Goal: Information Seeking & Learning: Find specific page/section

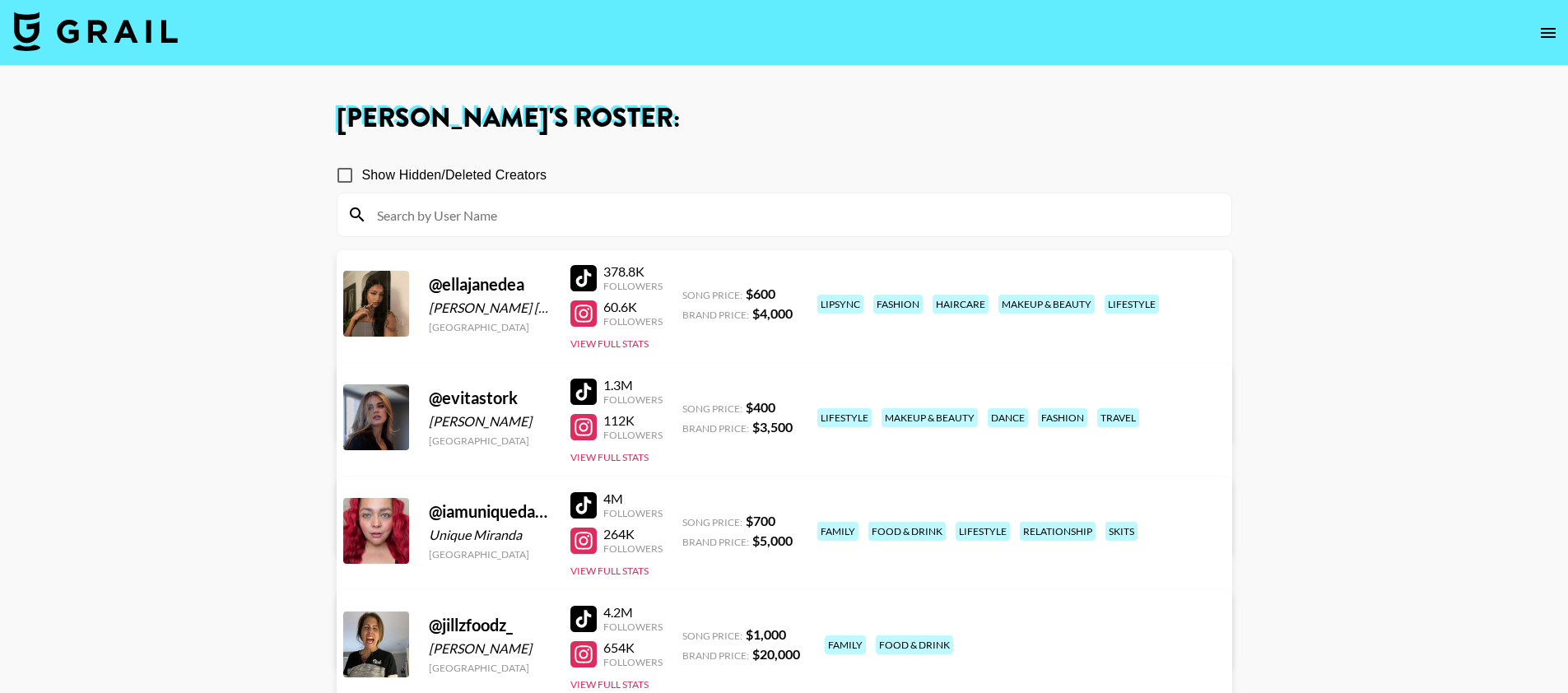
click at [93, 60] on nav at bounding box center [784, 33] width 1568 height 66
click at [104, 46] on img at bounding box center [95, 31] width 164 height 40
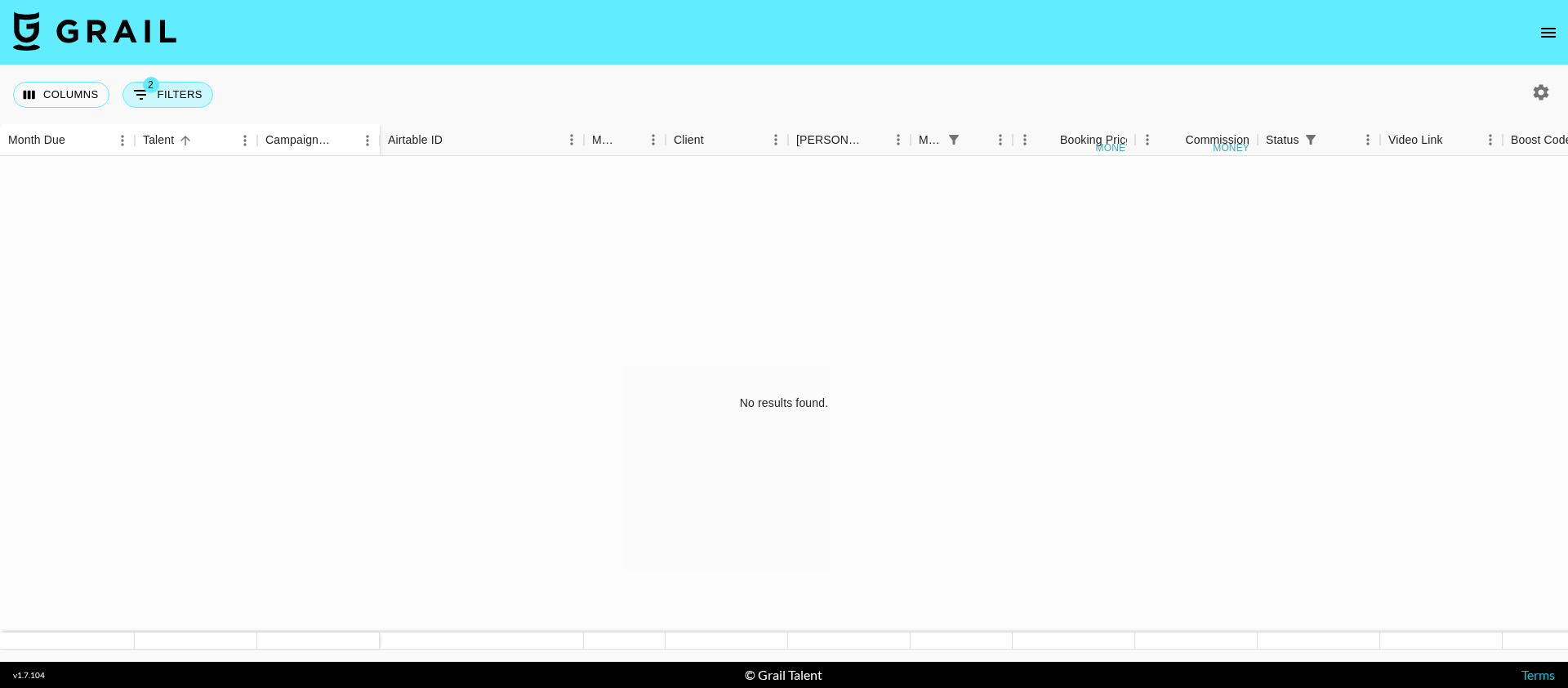
click at [182, 100] on button "2 Filters" at bounding box center [168, 94] width 91 height 26
select select "status"
select select "isNotAnyOf"
select select "monthDue2"
select select "[DATE]"
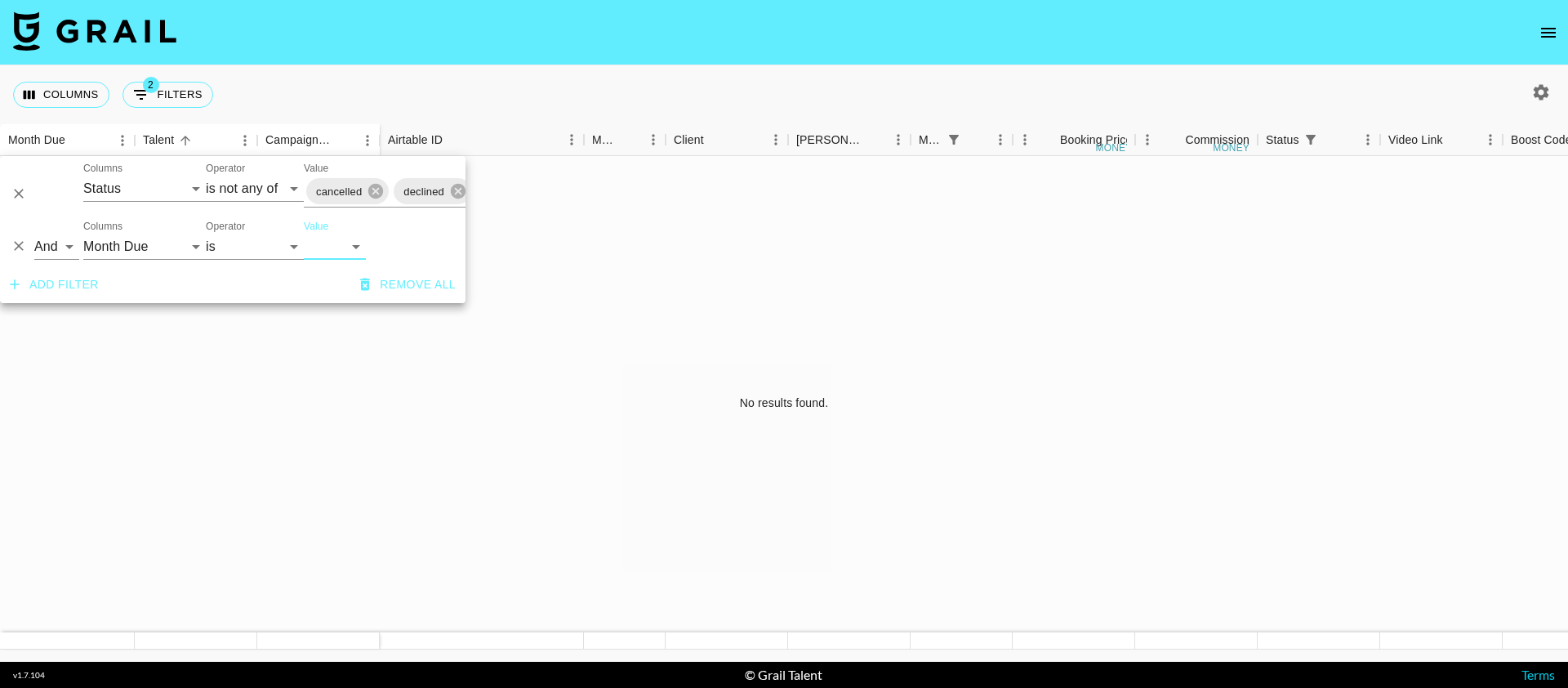
click at [333, 242] on select "[DATE] Aug '[DATE] Jun '[DATE] Apr '[DATE] Feb '[DATE] Dec '[DATE] Oct '[DATE] …" at bounding box center [334, 246] width 62 height 26
click at [58, 300] on button "Add filter" at bounding box center [54, 284] width 102 height 30
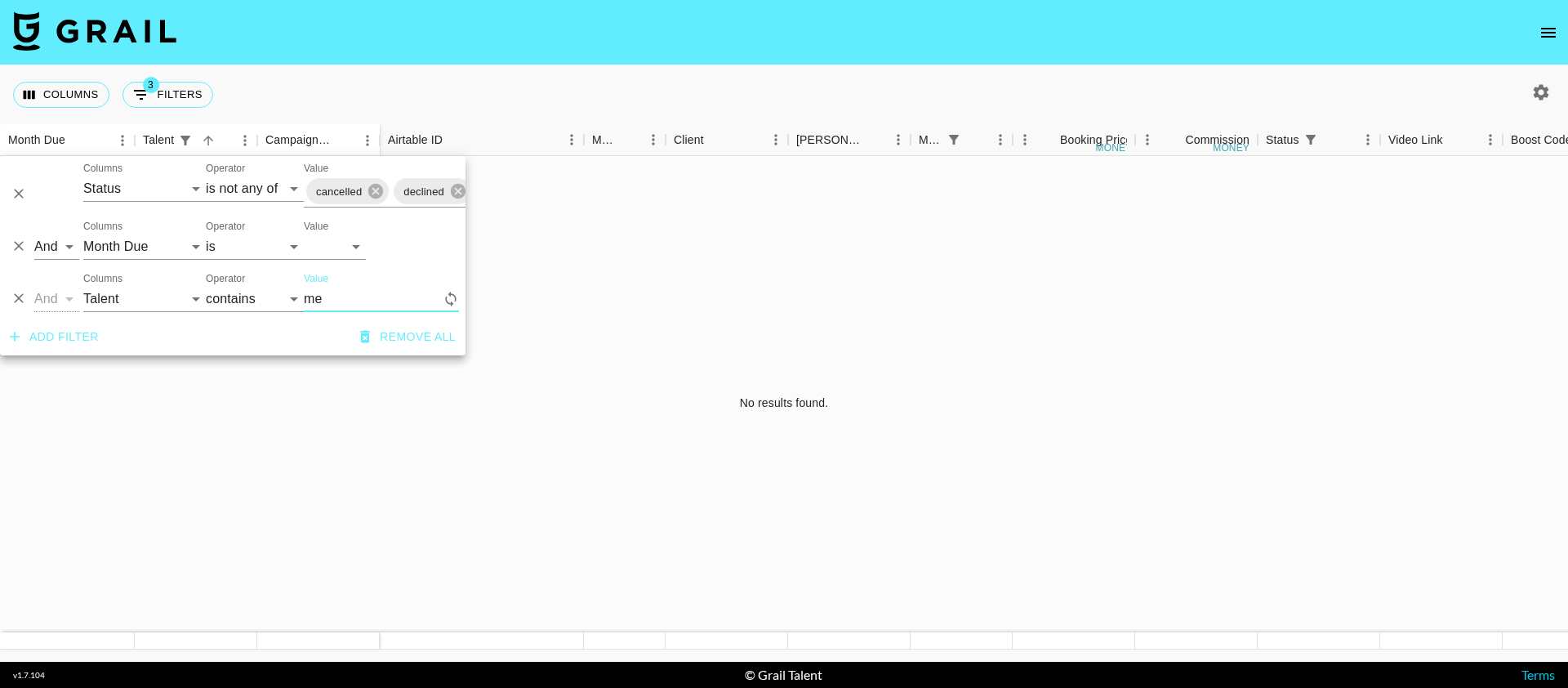
type input "m"
type input "rania"
click at [348, 262] on div "And Or Columns Talent Campaign (Type) Grail Platform ID Airtable ID Manager Cli…" at bounding box center [232, 240] width 466 height 52
click at [346, 255] on select "[DATE] Aug '[DATE] Jun '[DATE] Apr '[DATE] Feb '[DATE] Dec '[DATE] Oct '[DATE] …" at bounding box center [334, 246] width 62 height 26
select select
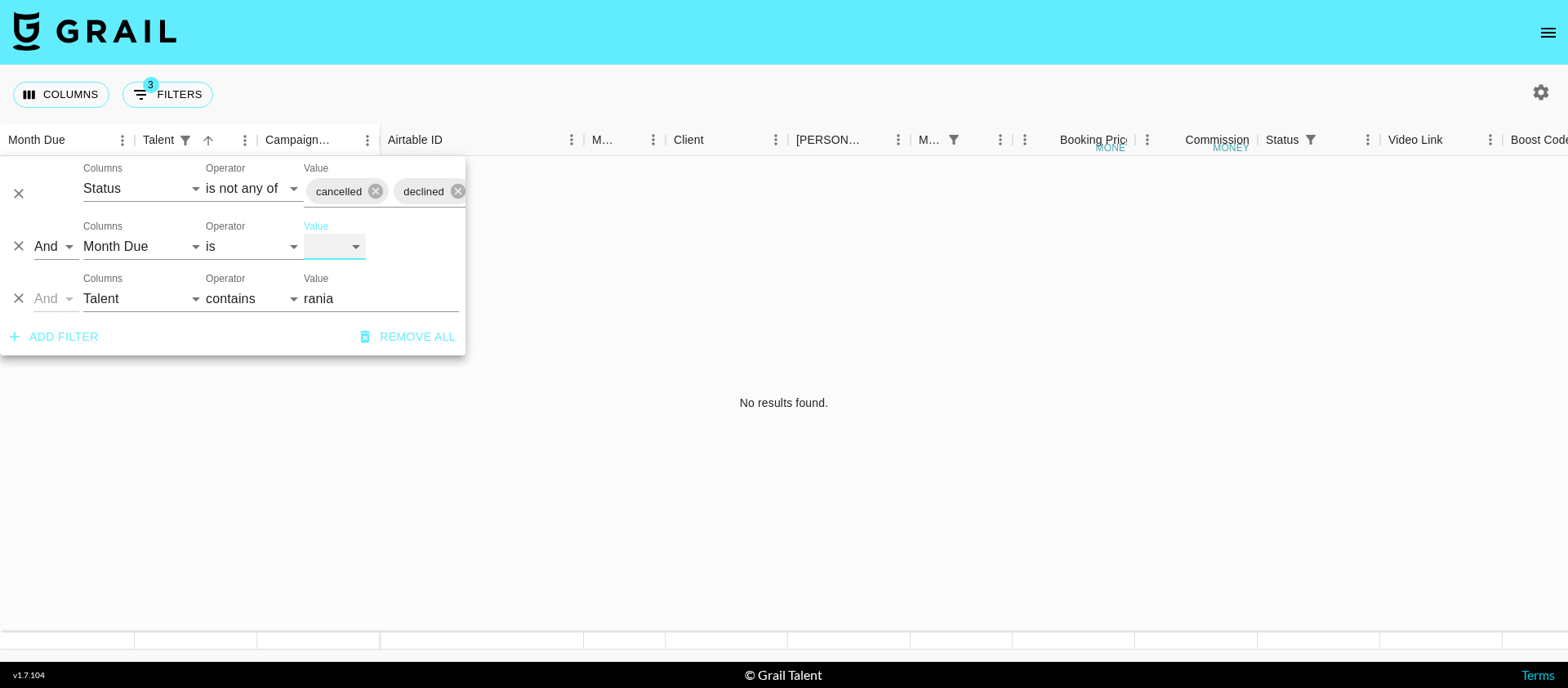
click at [303, 233] on select "[DATE] Aug '[DATE] Jun '[DATE] Apr '[DATE] Feb '[DATE] Dec '[DATE] Oct '[DATE] …" at bounding box center [334, 246] width 62 height 26
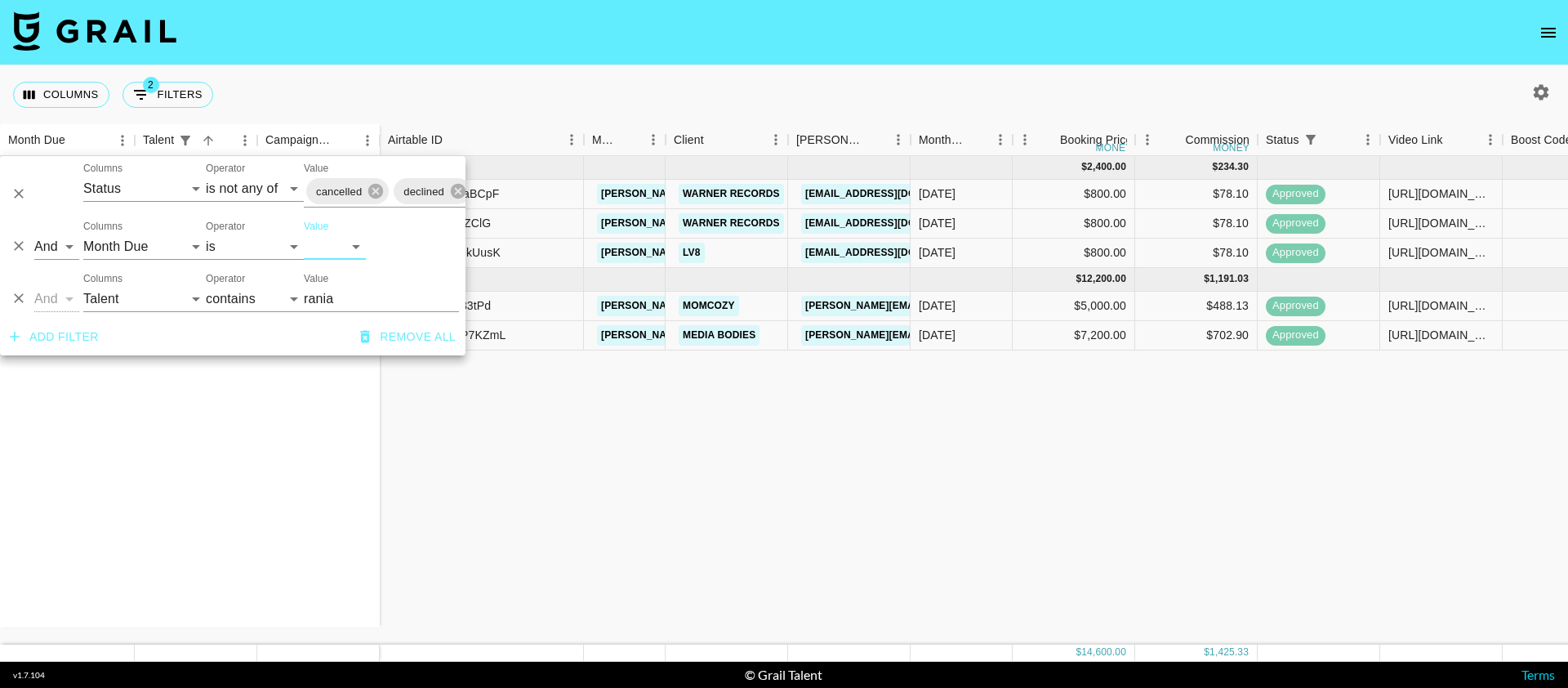
drag, startPoint x: 512, startPoint y: 38, endPoint x: 535, endPoint y: 73, distance: 41.9
click at [512, 38] on nav at bounding box center [784, 33] width 1568 height 65
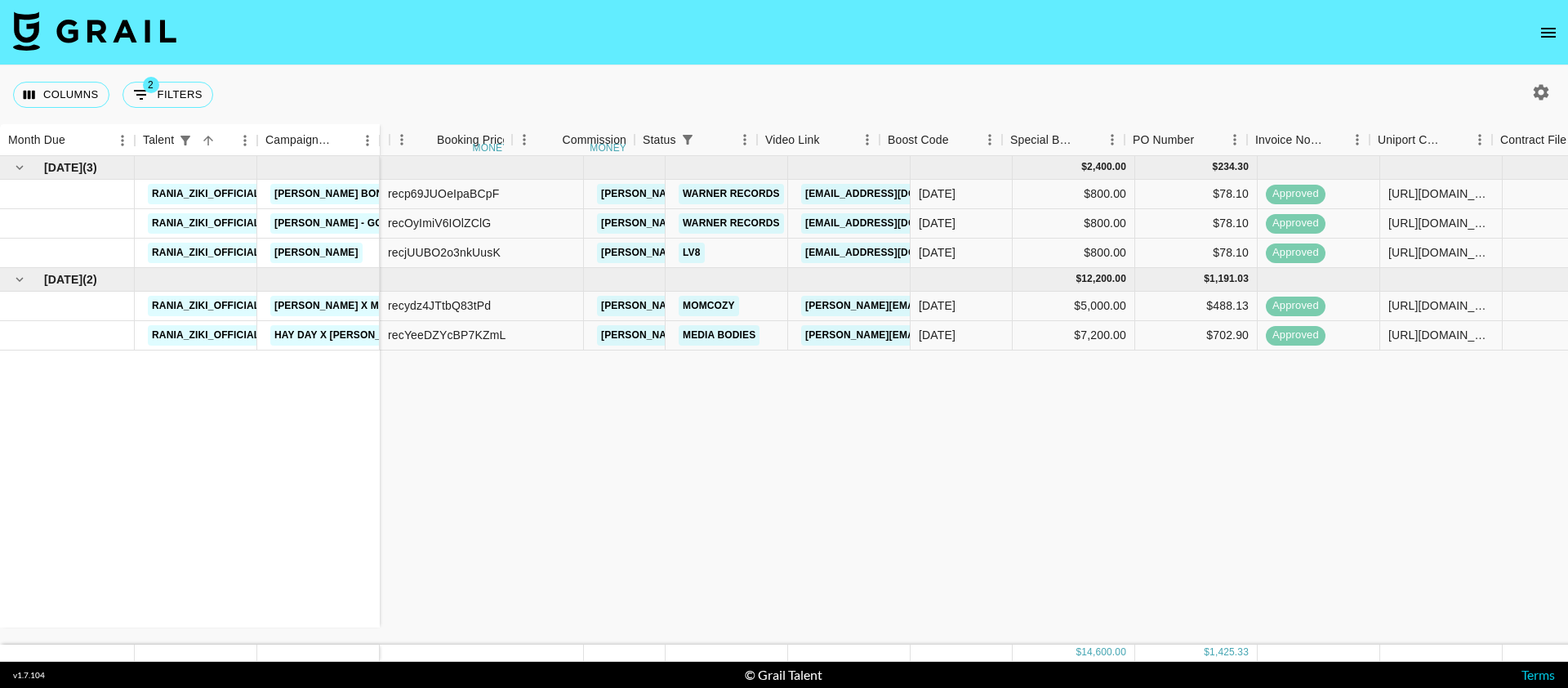
scroll to position [0, 1102]
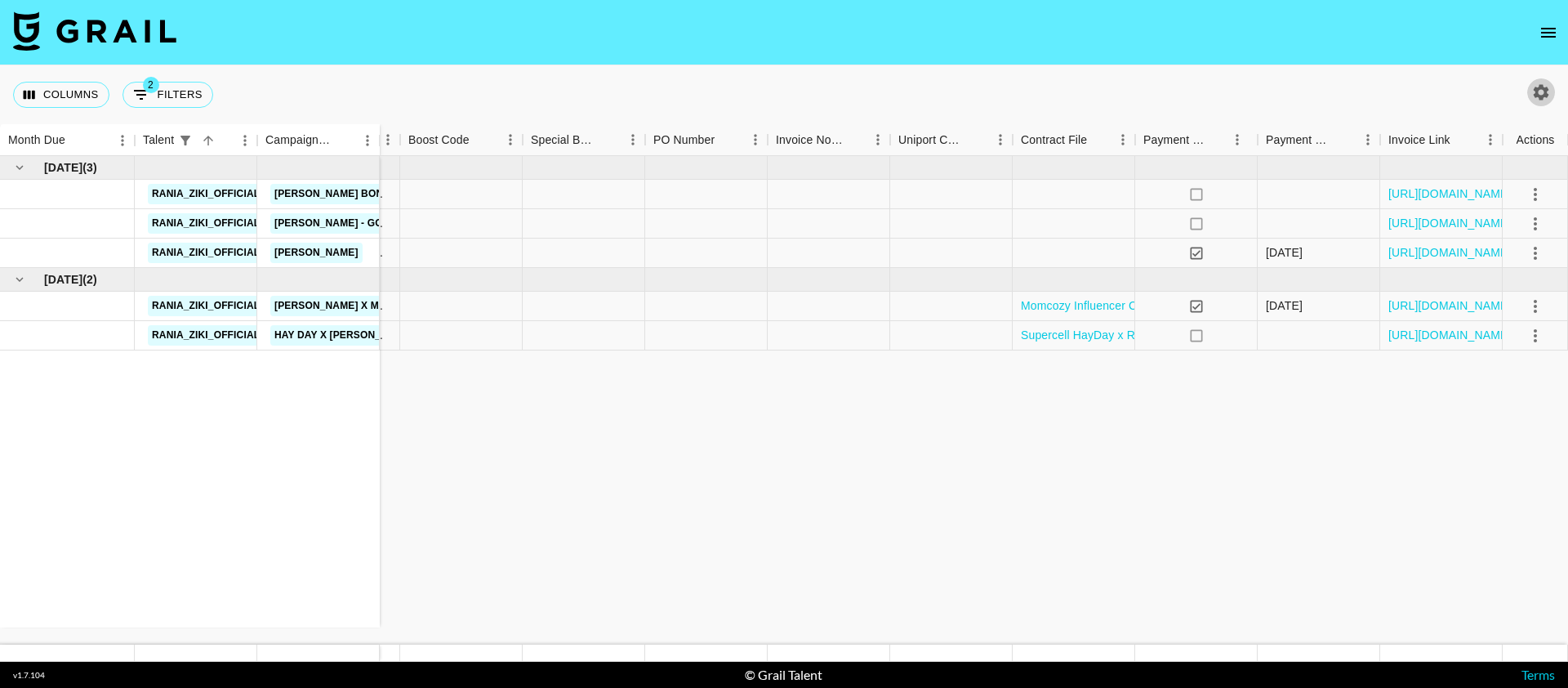
click at [1545, 85] on icon "button" at bounding box center [1541, 92] width 20 height 20
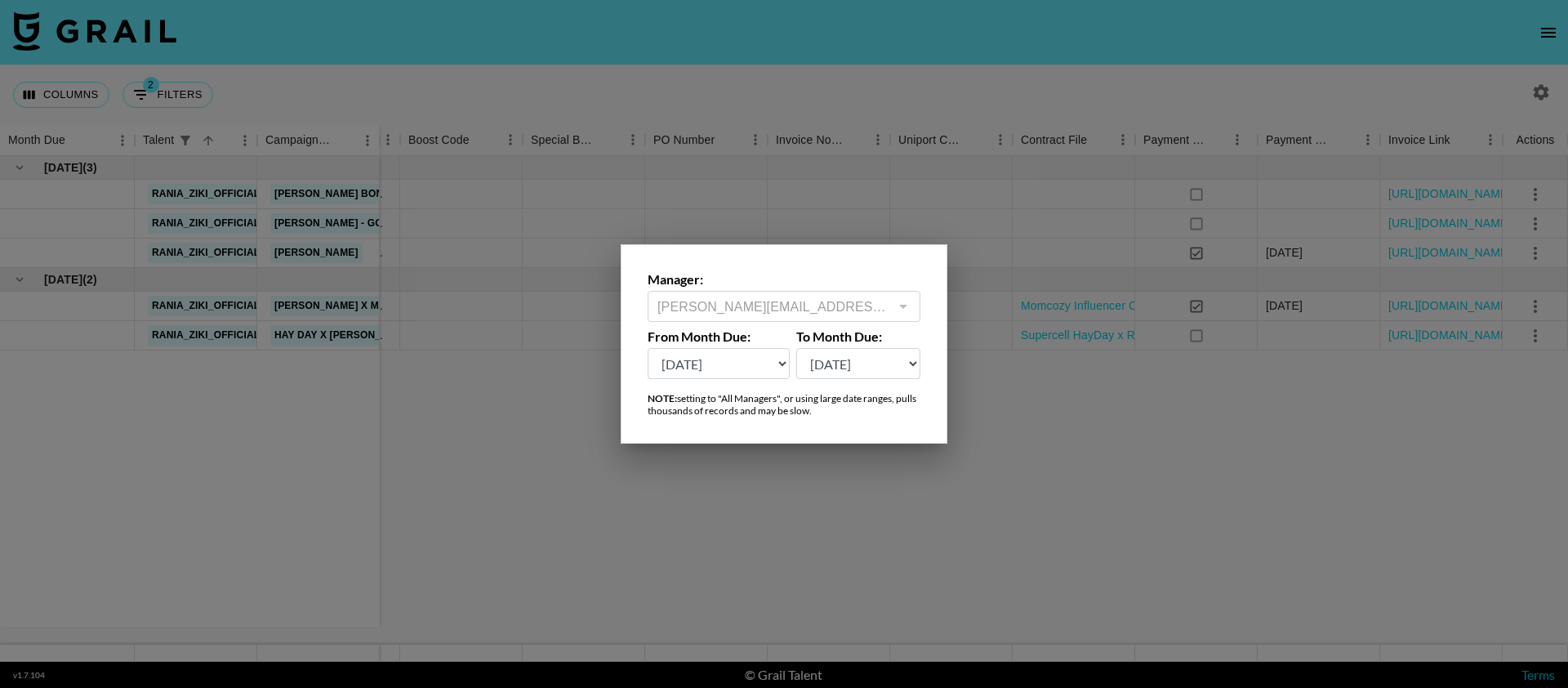
click at [731, 383] on div "Manager: [PERSON_NAME][EMAIL_ADDRESS][DOMAIN_NAME] ​ From Month Due: [DATE] Aug…" at bounding box center [784, 344] width 327 height 199
click at [733, 372] on select "[DATE] Aug '[DATE] Jun '[DATE] Apr '[DATE] Feb '[DATE] Dec '[DATE] Oct '[DATE] …" at bounding box center [718, 364] width 142 height 31
select select "[DATE]"
click at [647, 348] on select "[DATE] Aug '[DATE] Jun '[DATE] Apr '[DATE] Feb '[DATE] Dec '[DATE] Oct '[DATE] …" at bounding box center [718, 364] width 142 height 31
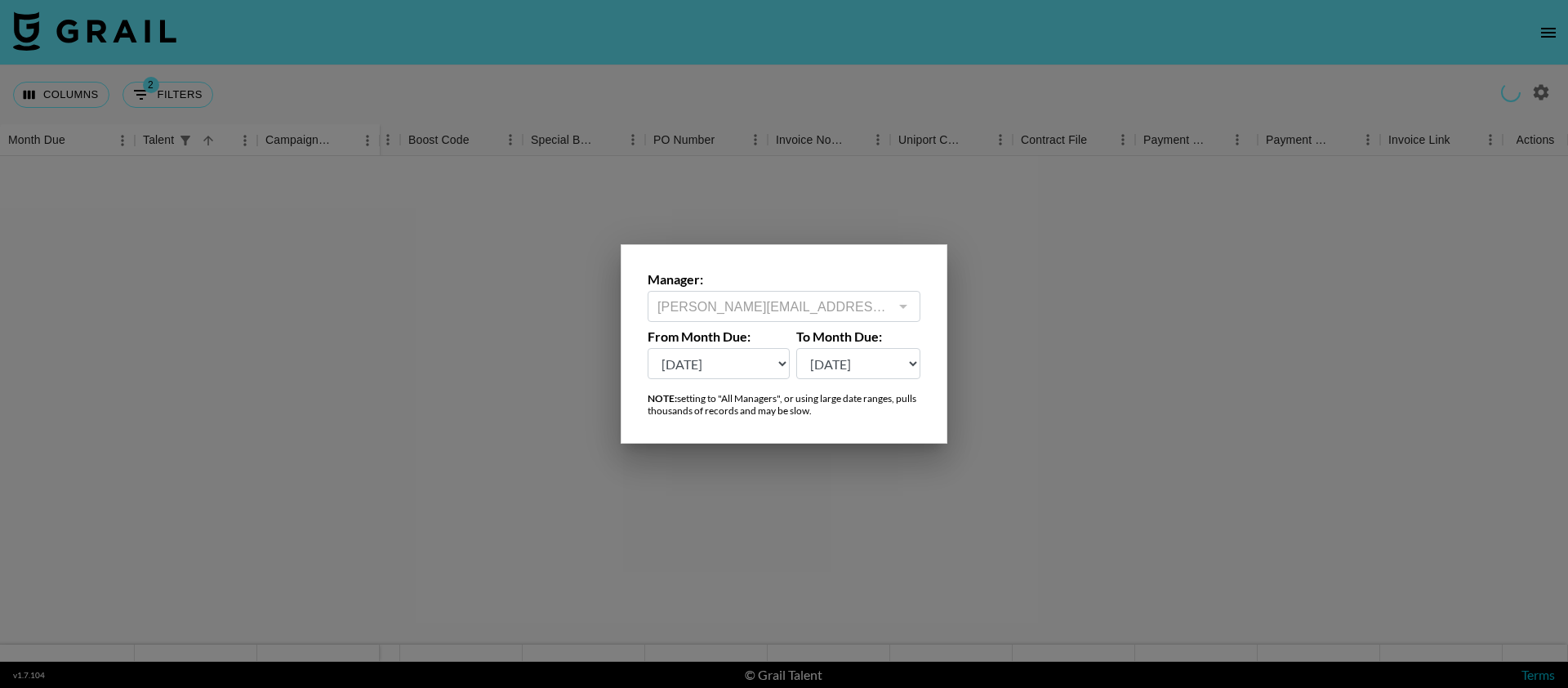
click at [548, 462] on div at bounding box center [784, 344] width 1568 height 688
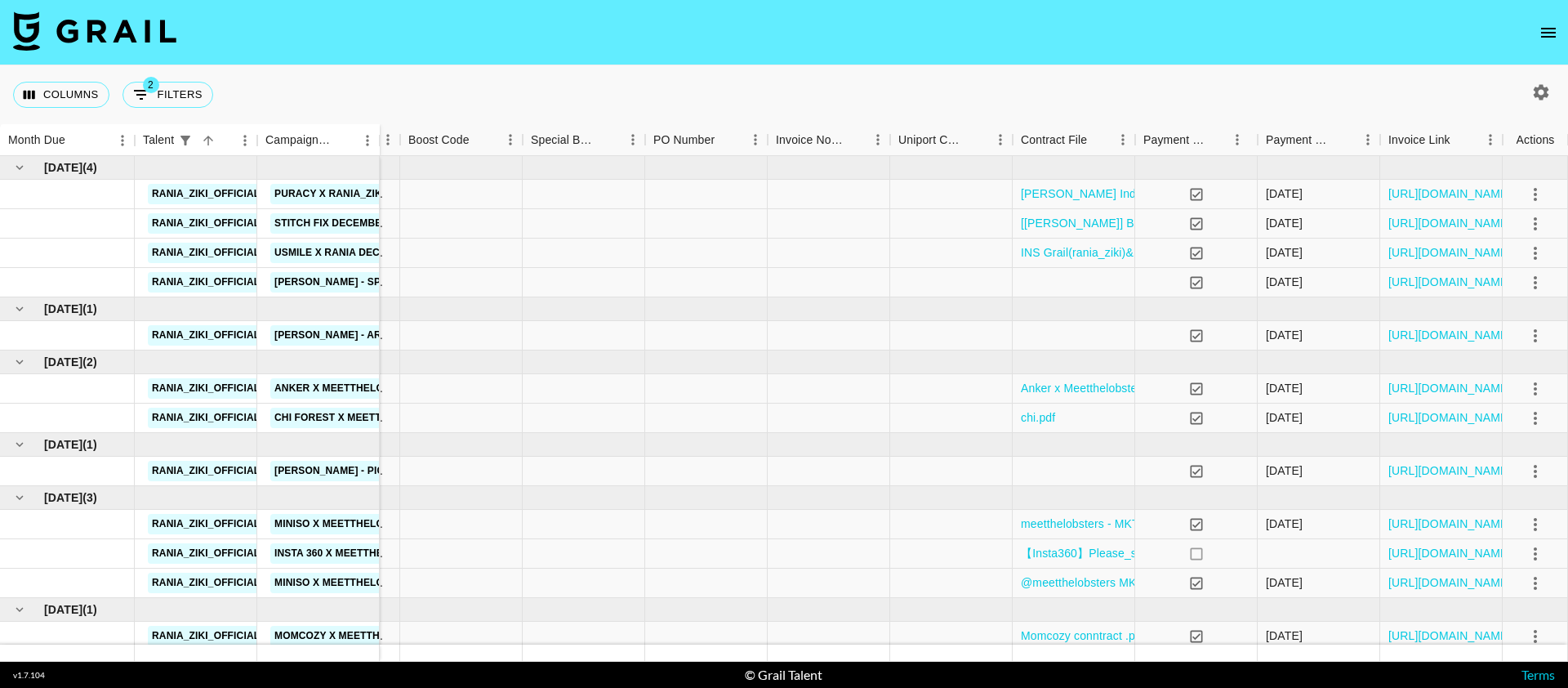
scroll to position [214, 1102]
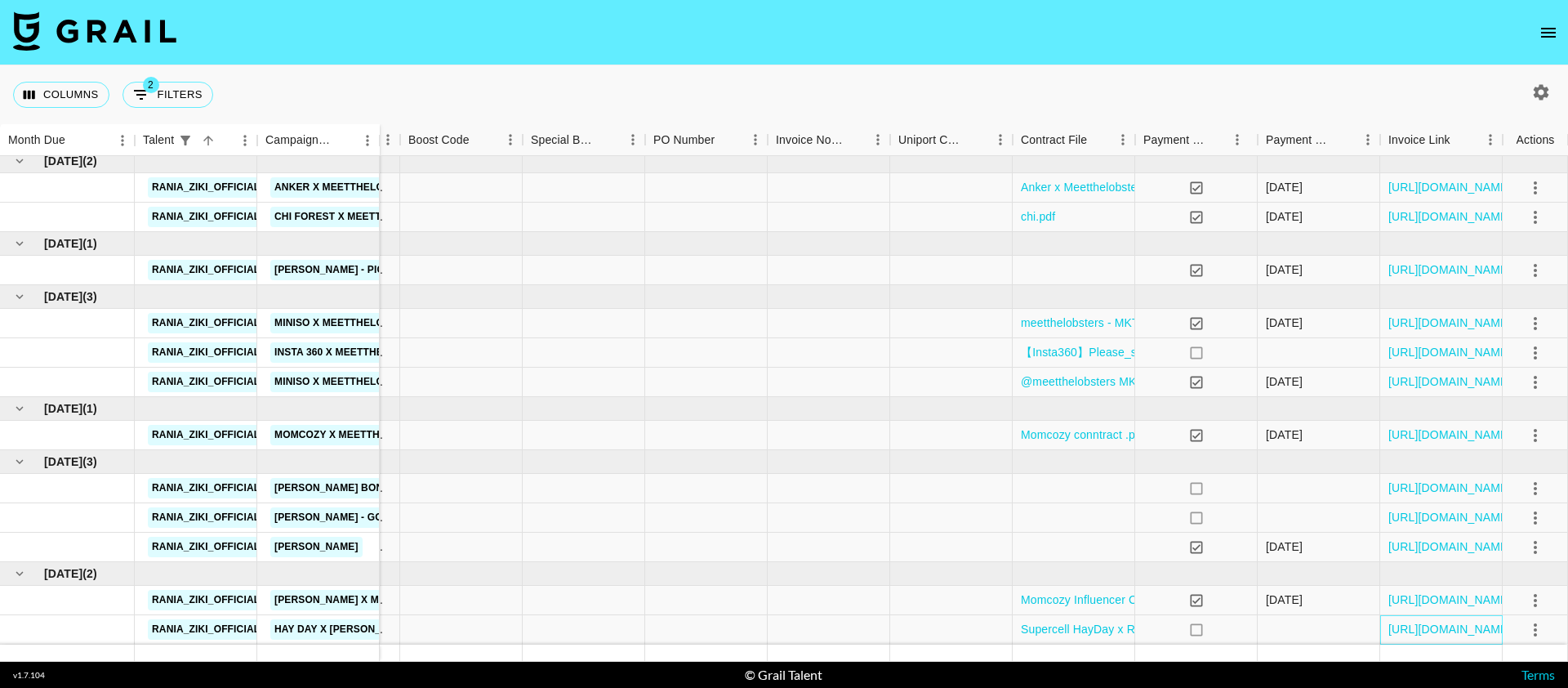
click at [1413, 625] on div "[URL][DOMAIN_NAME]" at bounding box center [1440, 630] width 123 height 29
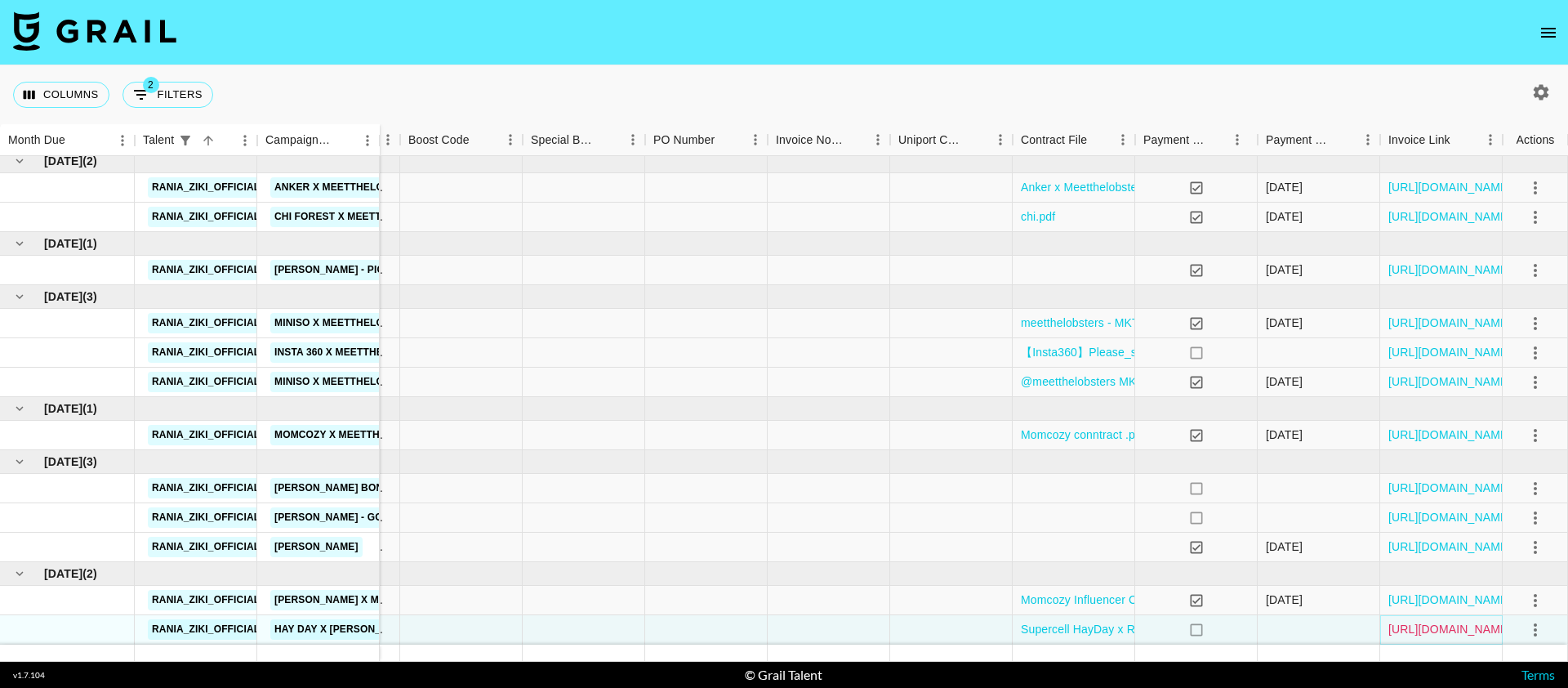
click at [1417, 621] on link "[URL][DOMAIN_NAME]" at bounding box center [1450, 629] width 123 height 16
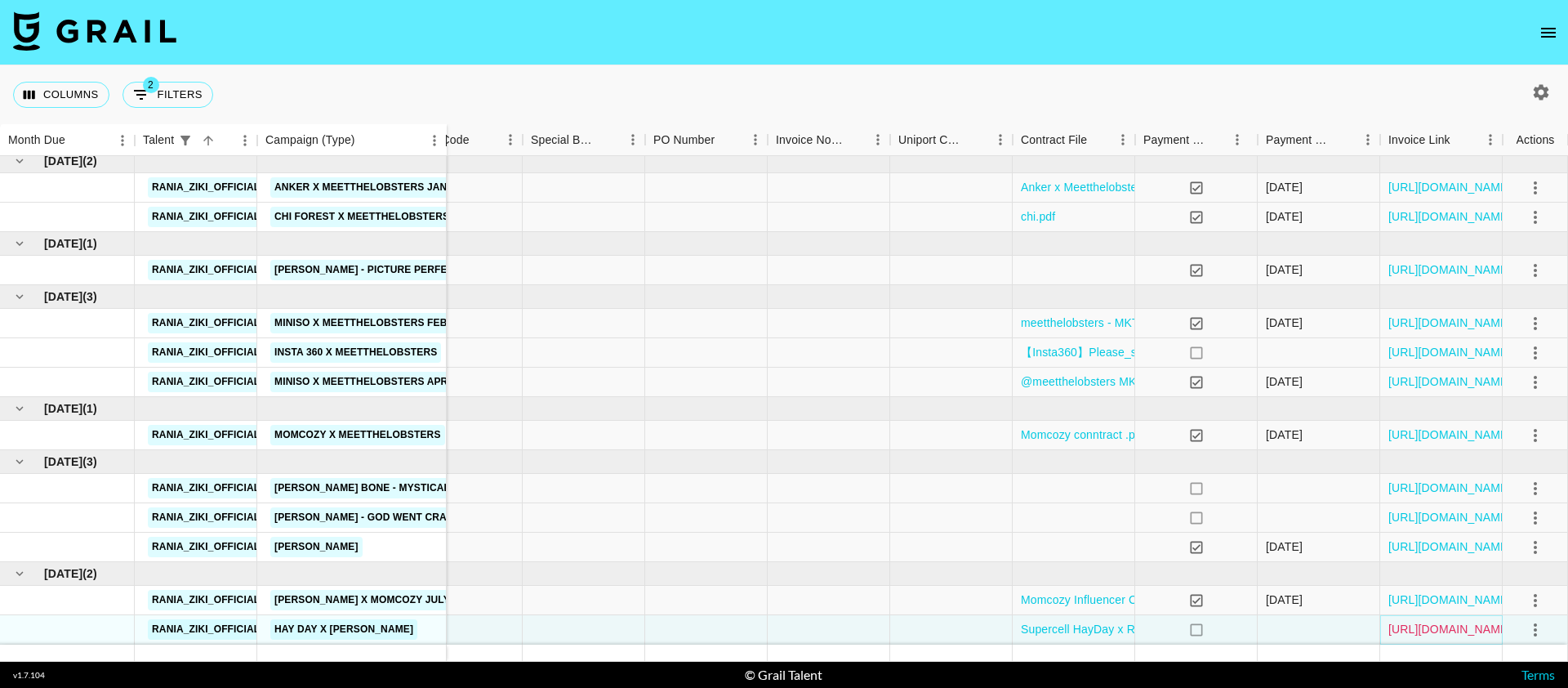
drag, startPoint x: 377, startPoint y: 137, endPoint x: 445, endPoint y: 166, distance: 73.9
click at [445, 166] on div "Month Due Talent Campaign (Type) Airtable ID Manager Client [PERSON_NAME] Month…" at bounding box center [784, 393] width 1568 height 538
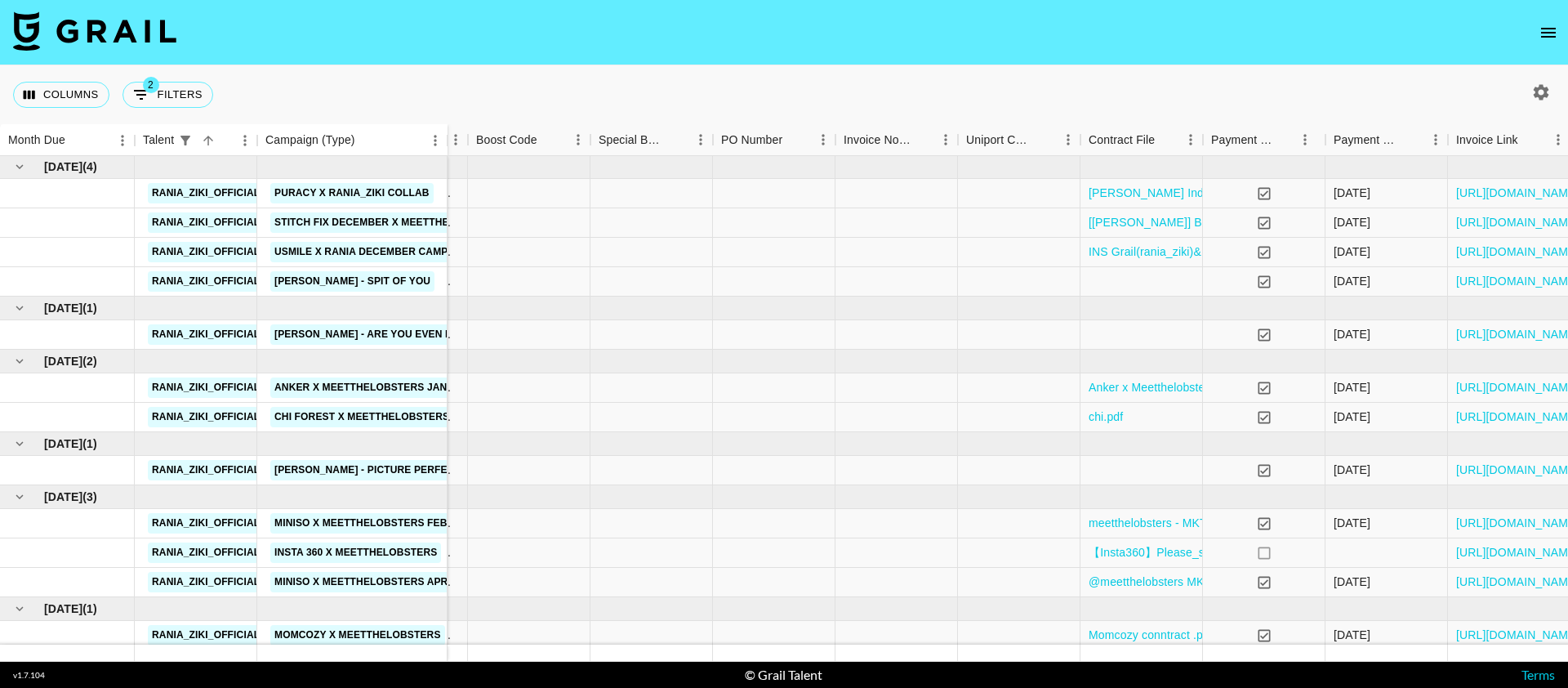
scroll to position [0, 1102]
click at [1532, 94] on icon "button" at bounding box center [1541, 92] width 20 height 20
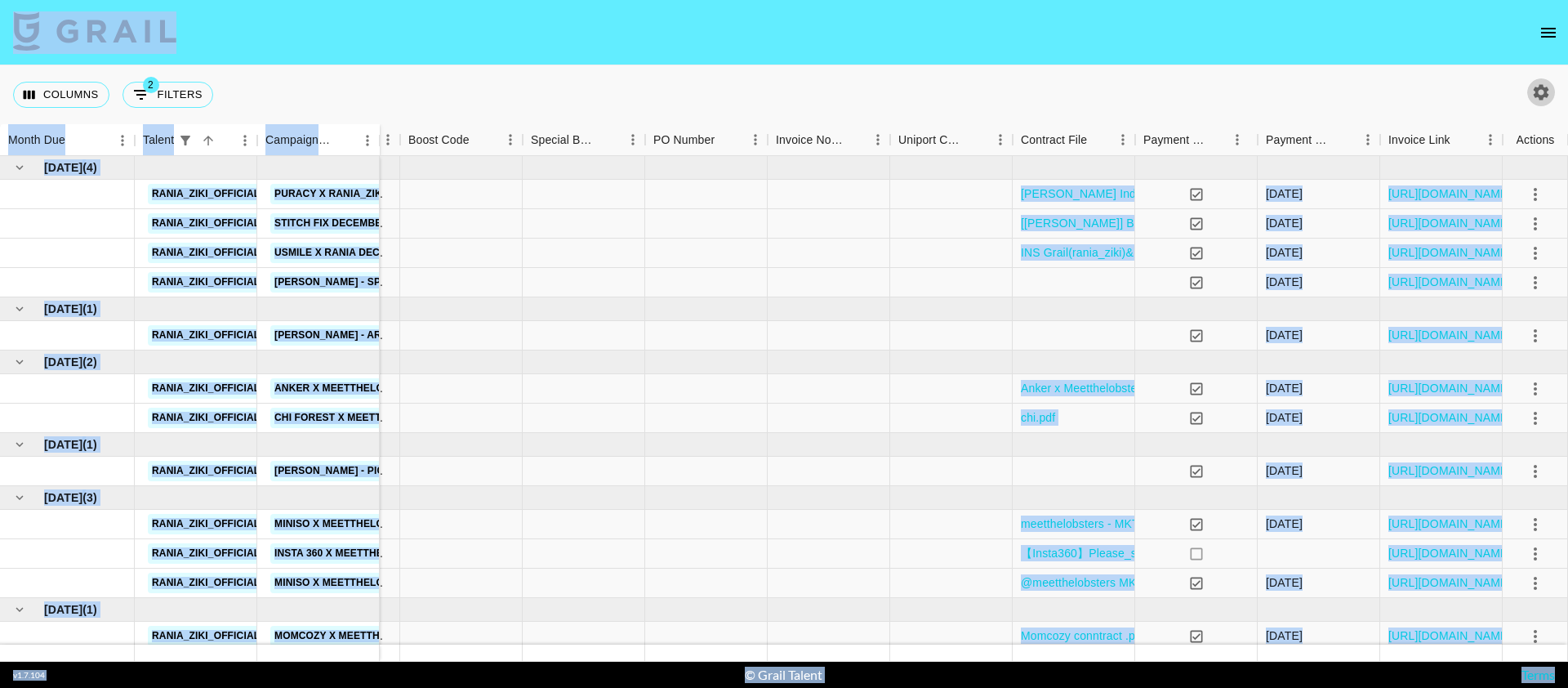
click at [1539, 90] on icon "button" at bounding box center [1541, 92] width 20 height 20
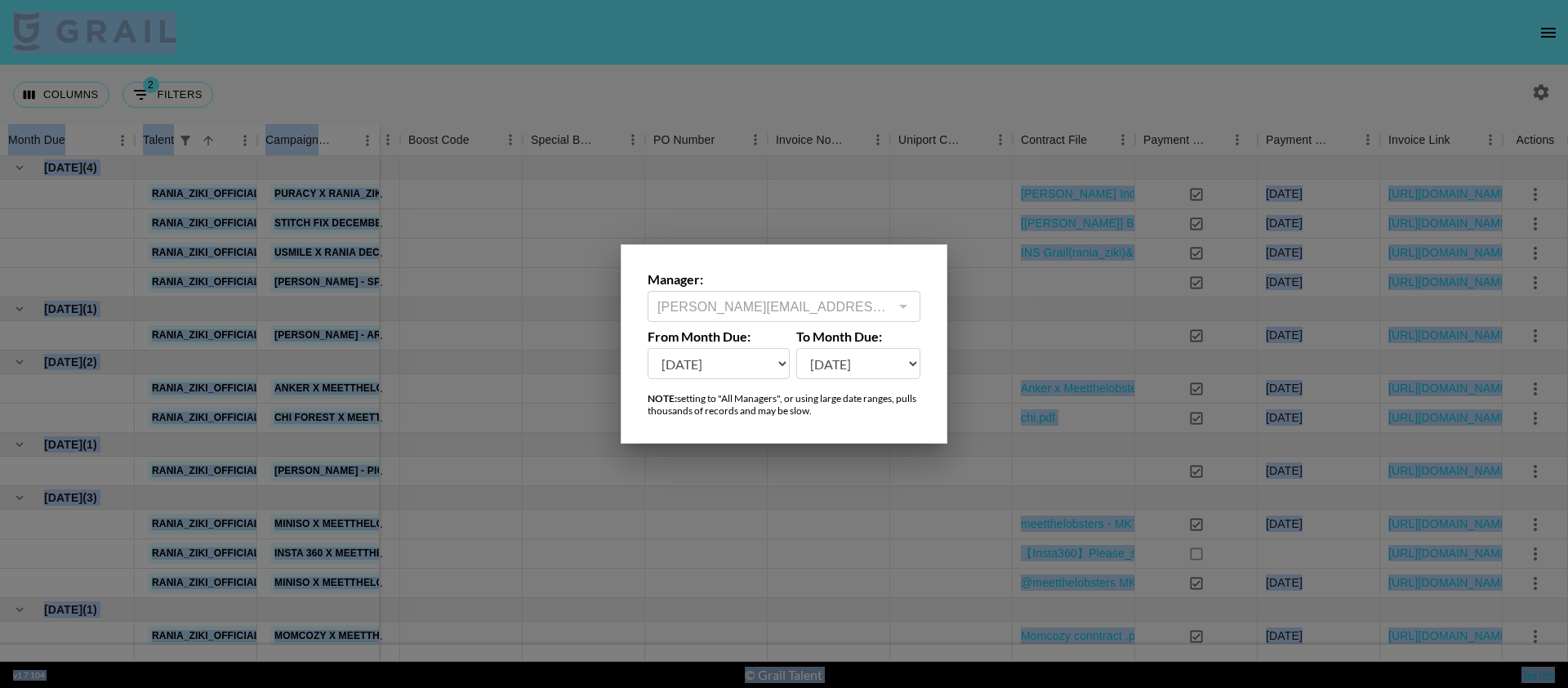
click at [766, 352] on select "[DATE] Aug '[DATE] Jun '[DATE] Apr '[DATE] Feb '[DATE] Dec '[DATE] Oct '[DATE] …" at bounding box center [718, 364] width 142 height 31
select select "[DATE]"
click at [647, 348] on select "[DATE] Aug '[DATE] Jun '[DATE] Apr '[DATE] Feb '[DATE] Dec '[DATE] Oct '[DATE] …" at bounding box center [718, 364] width 142 height 31
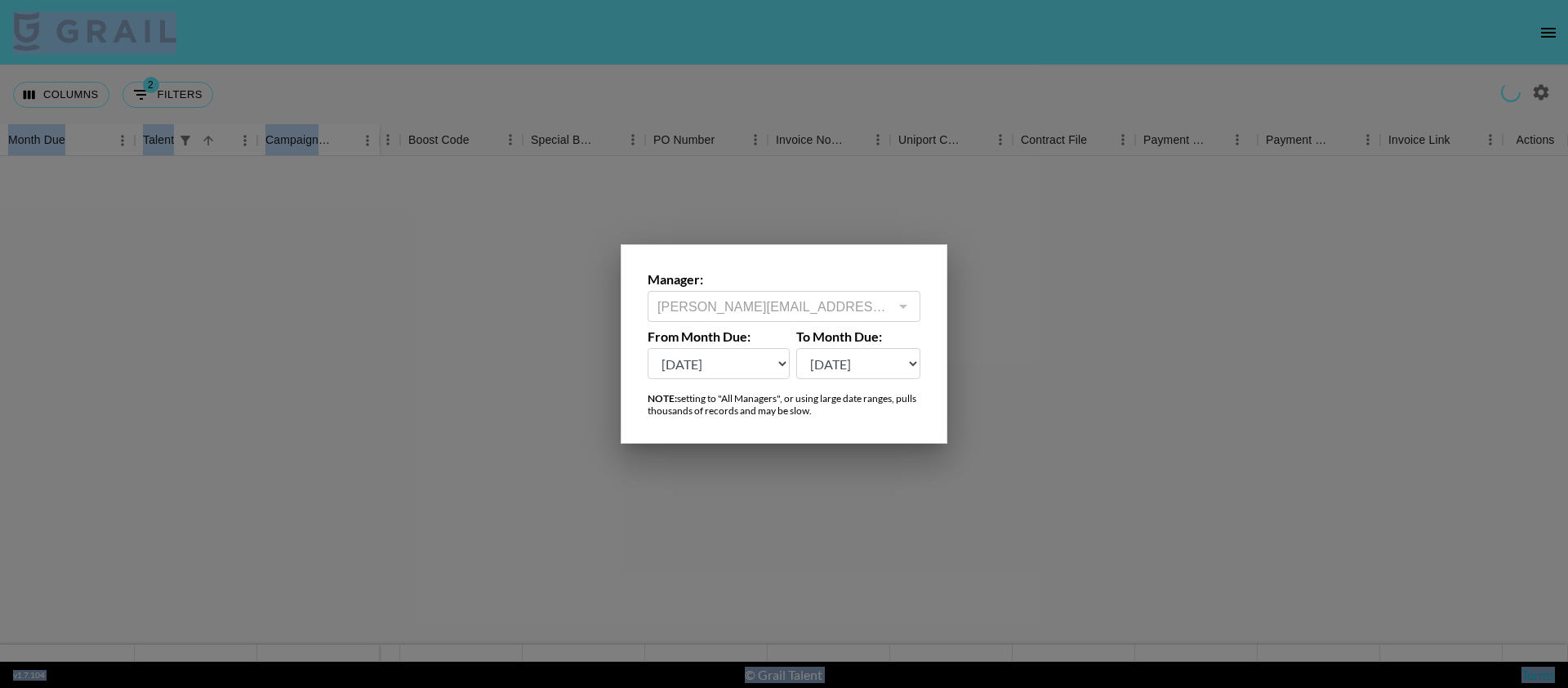
click at [416, 47] on div at bounding box center [784, 344] width 1568 height 688
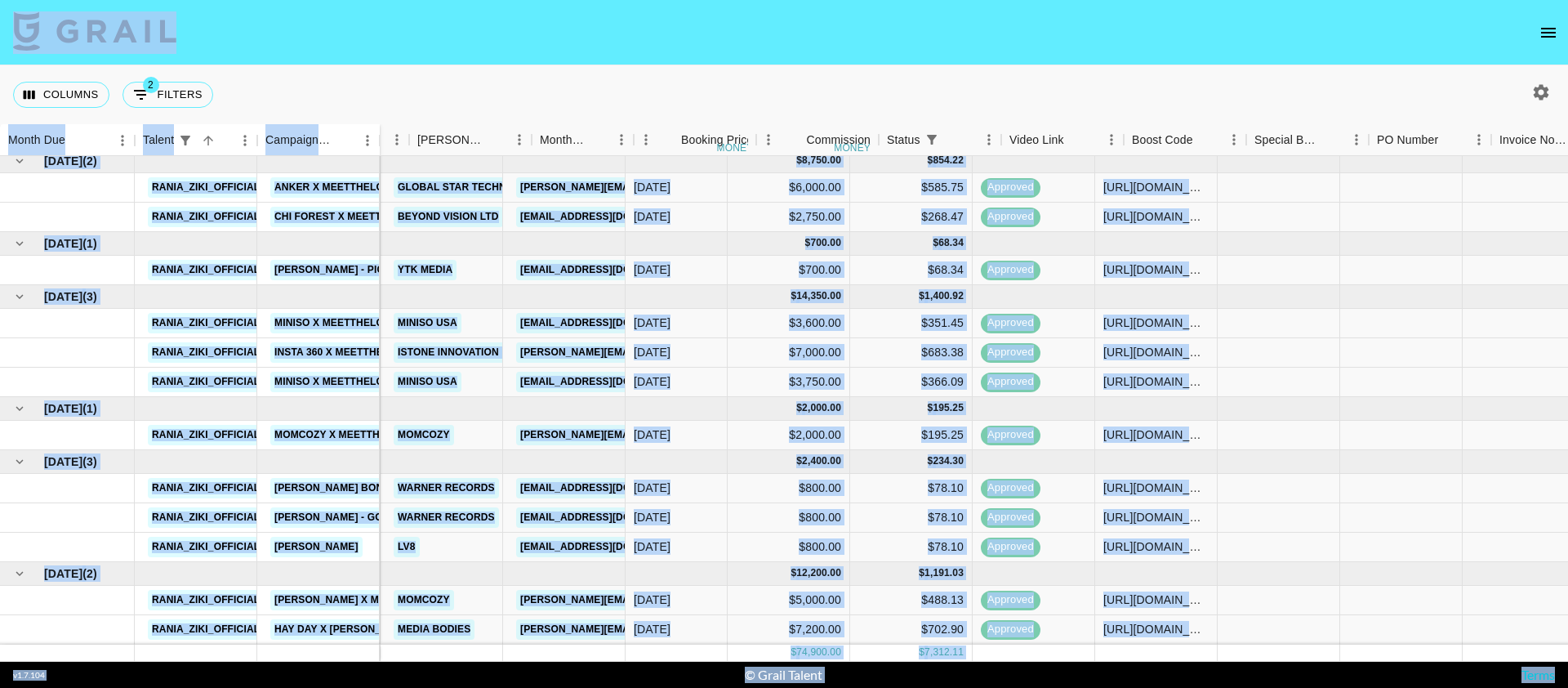
scroll to position [549, 1114]
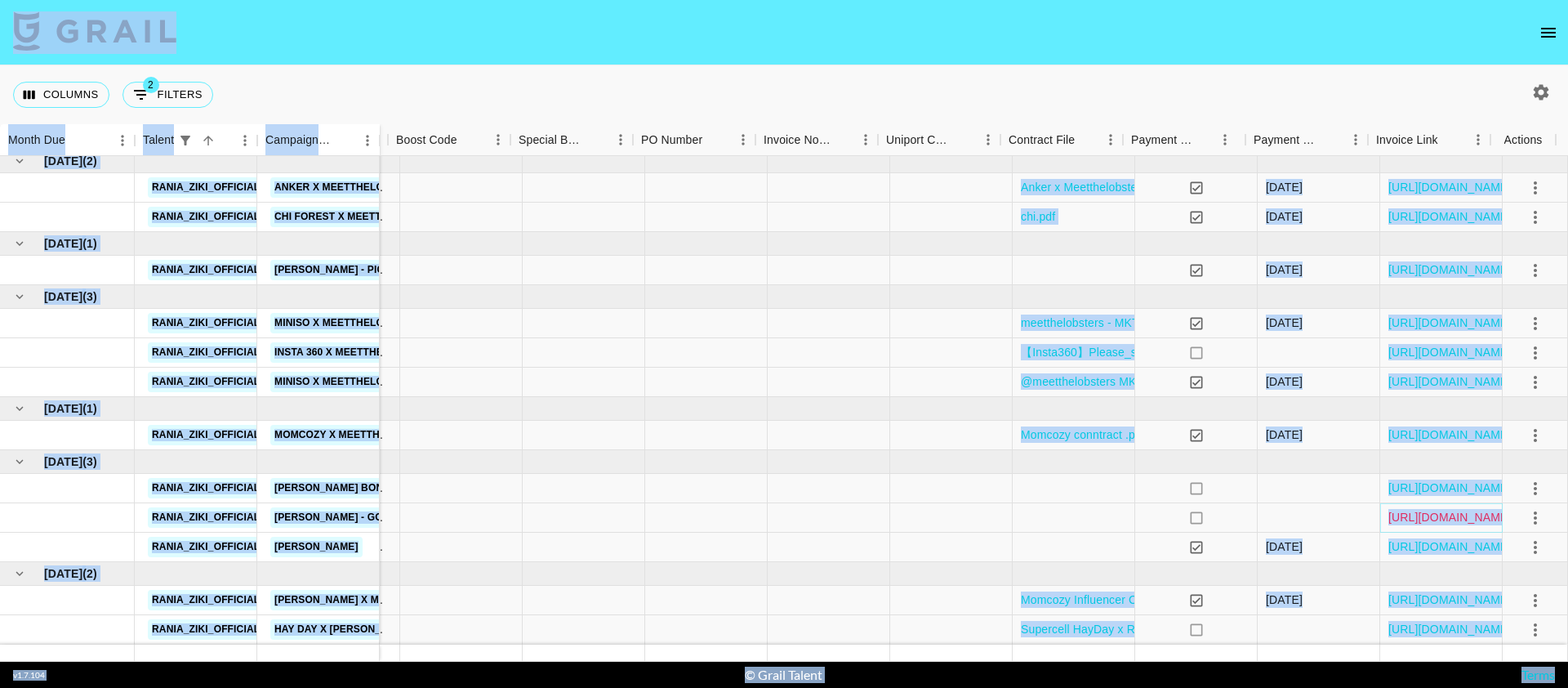
click at [1465, 509] on link "[URL][DOMAIN_NAME]" at bounding box center [1450, 516] width 123 height 16
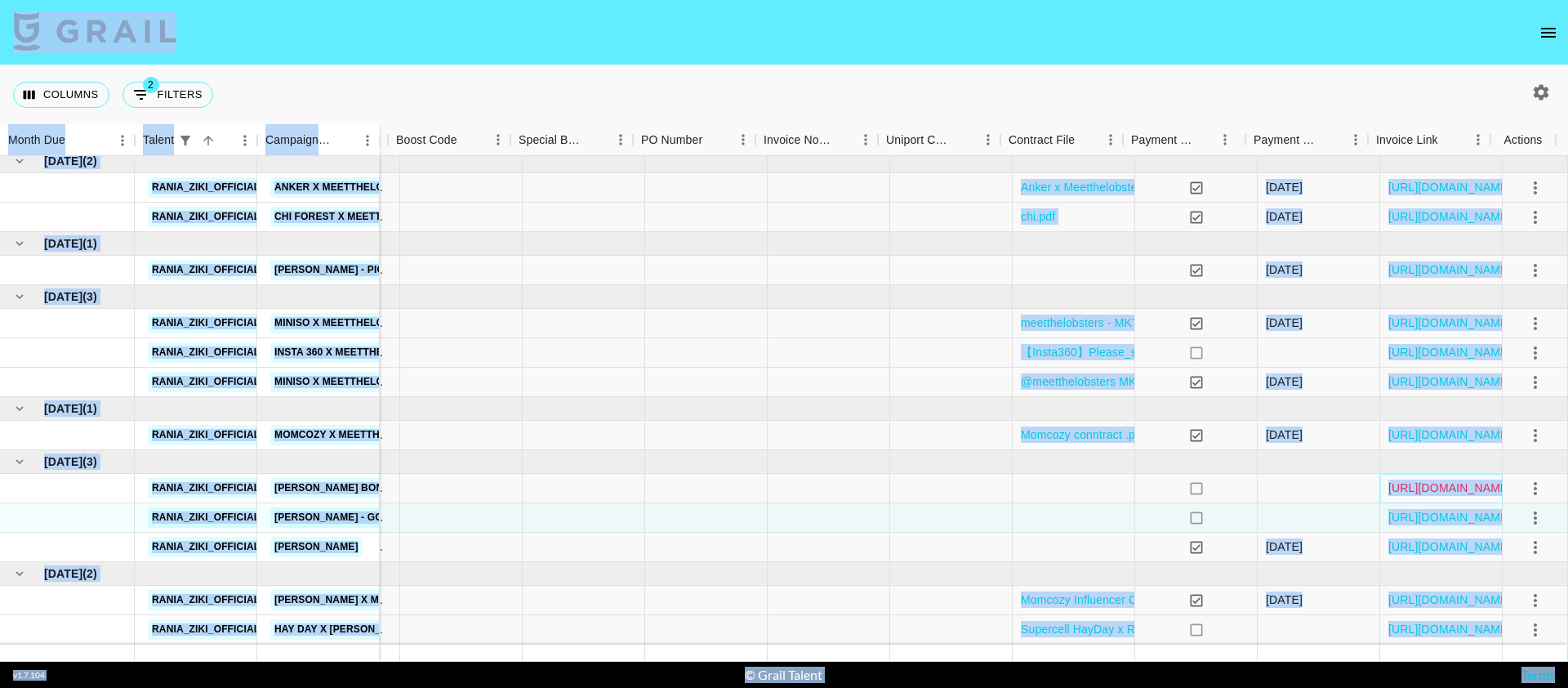
click at [1398, 480] on link "[URL][DOMAIN_NAME]" at bounding box center [1450, 487] width 123 height 16
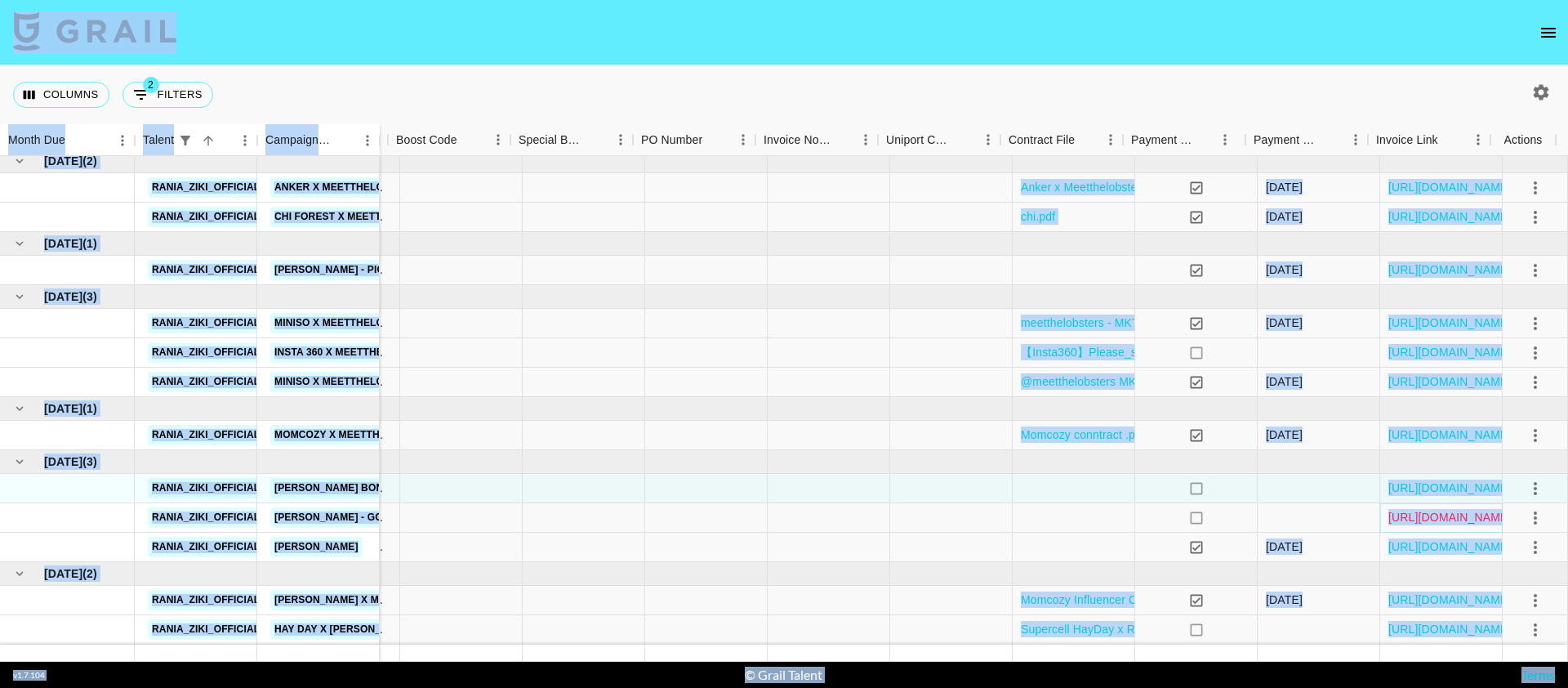
click at [1446, 509] on link "[URL][DOMAIN_NAME]" at bounding box center [1450, 516] width 123 height 16
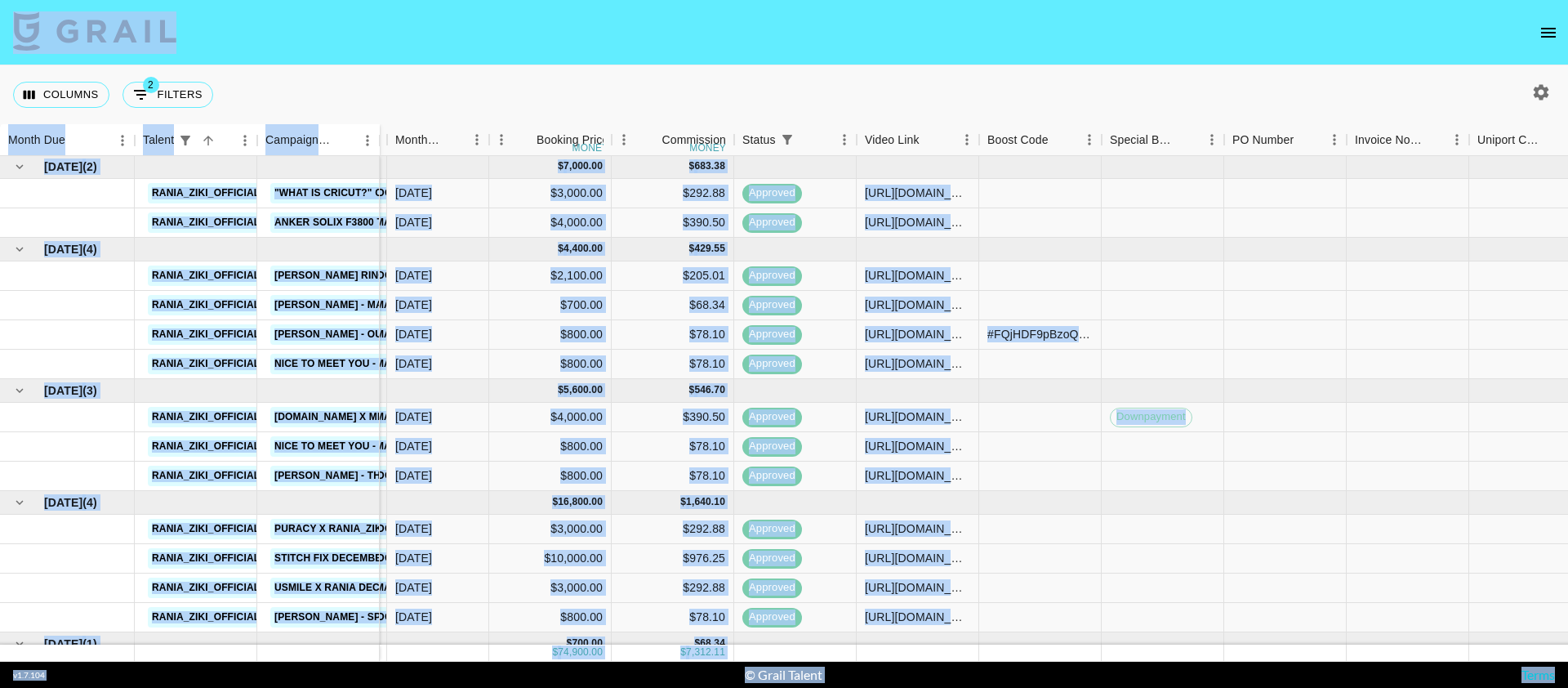
scroll to position [0, 523]
